Goal: Information Seeking & Learning: Learn about a topic

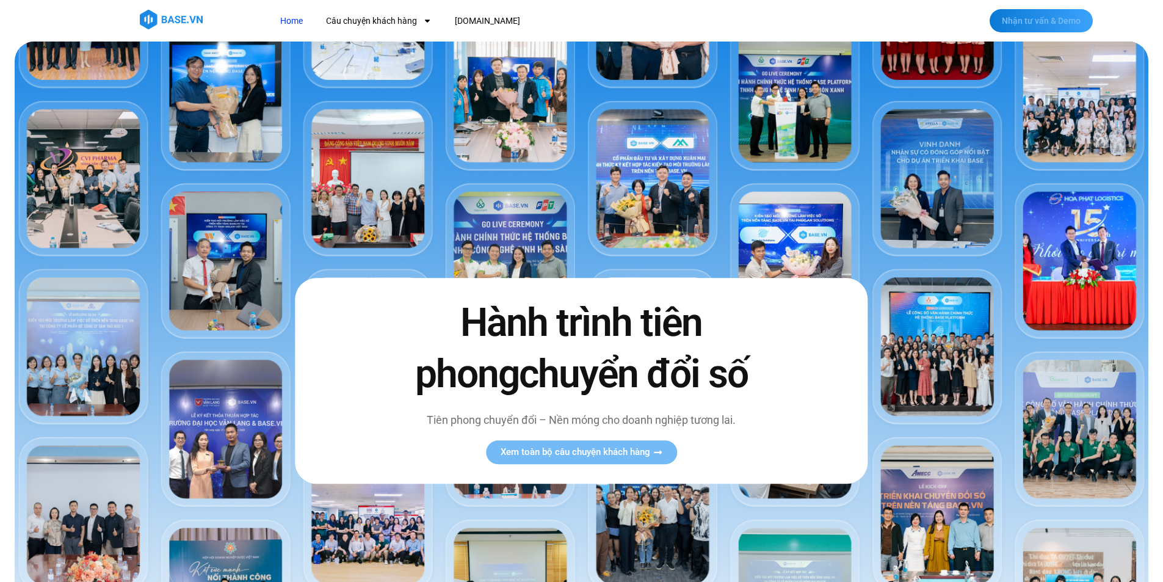
click at [1057, 18] on span "Nhận tư vấn & Demo" at bounding box center [1041, 20] width 79 height 9
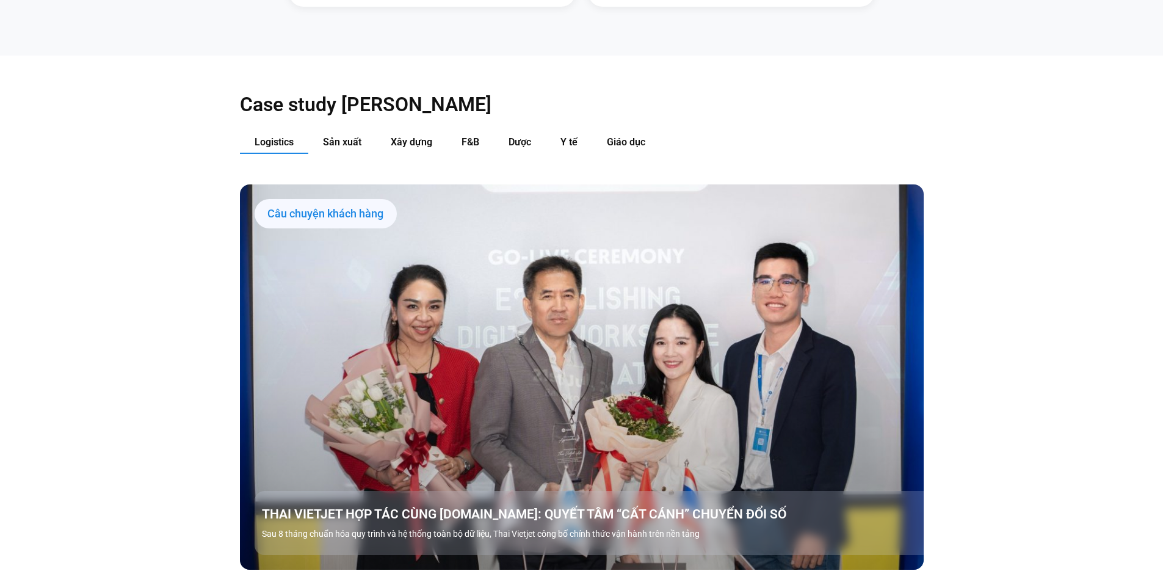
scroll to position [1404, 0]
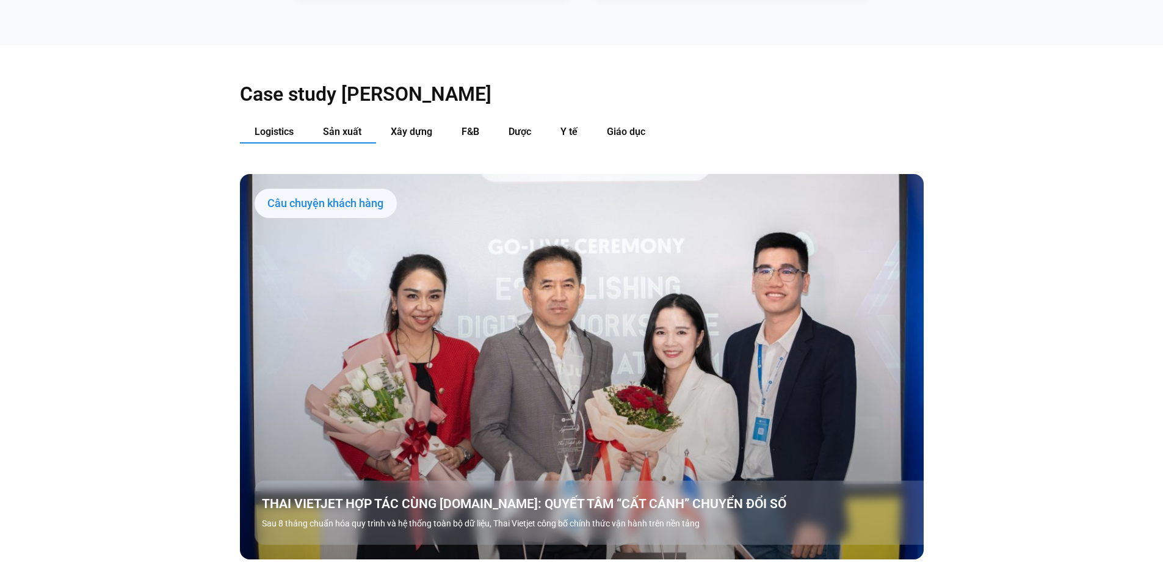
click at [352, 126] on span "Sản xuất" at bounding box center [342, 132] width 38 height 12
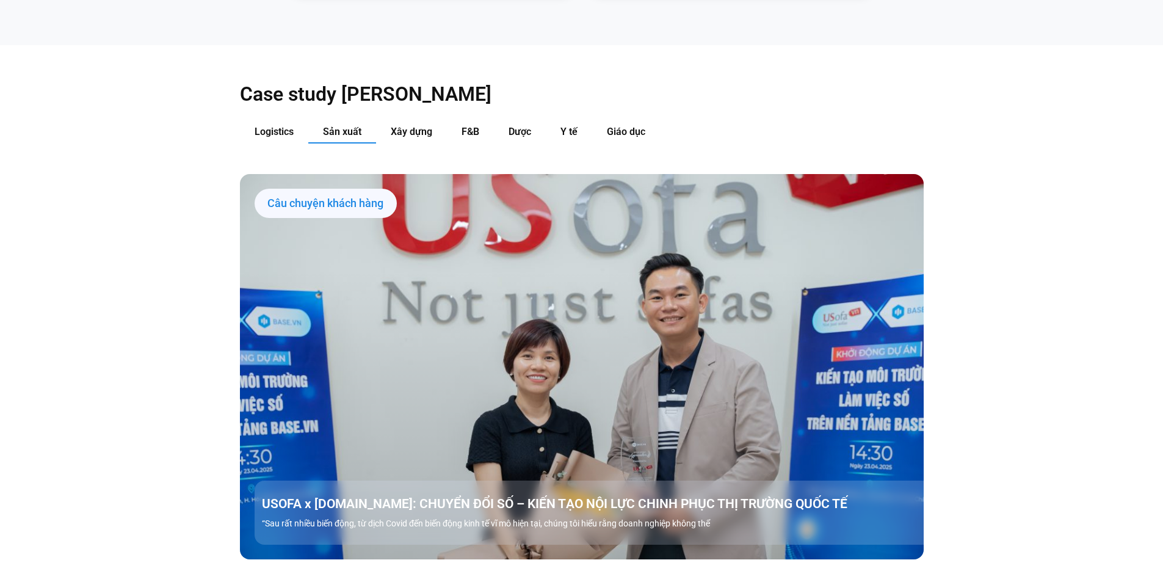
click at [707, 407] on link "Các tab. Mở mục bằng phím Enter hoặc Space, đóng bằng phím Esc và di chuyển bằn…" at bounding box center [582, 366] width 684 height 385
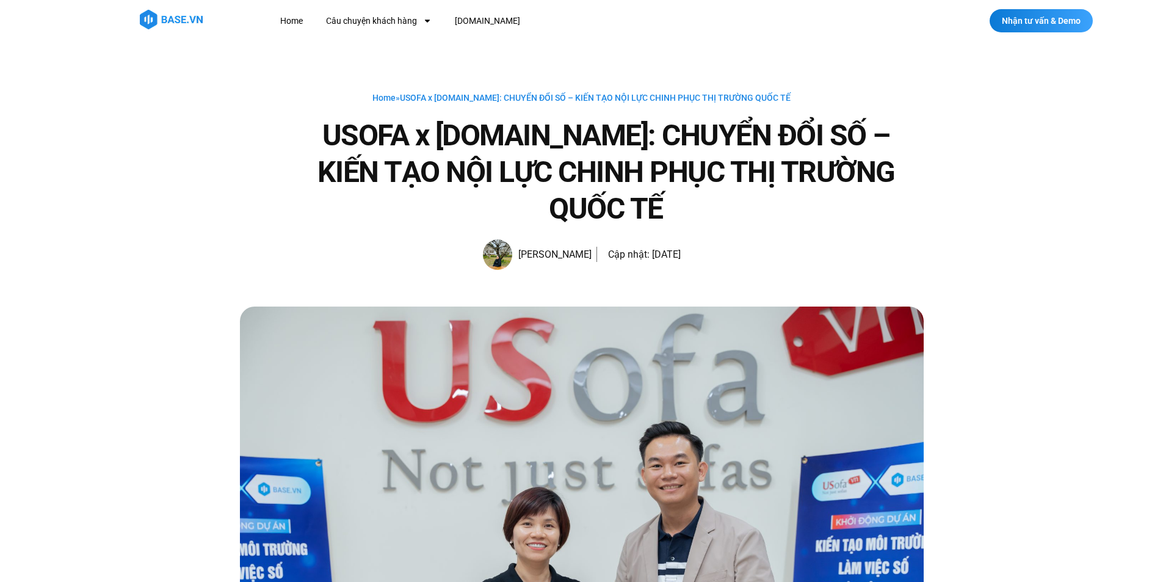
click at [544, 246] on span "[PERSON_NAME]" at bounding box center [551, 254] width 79 height 17
